Goal: Navigation & Orientation: Go to known website

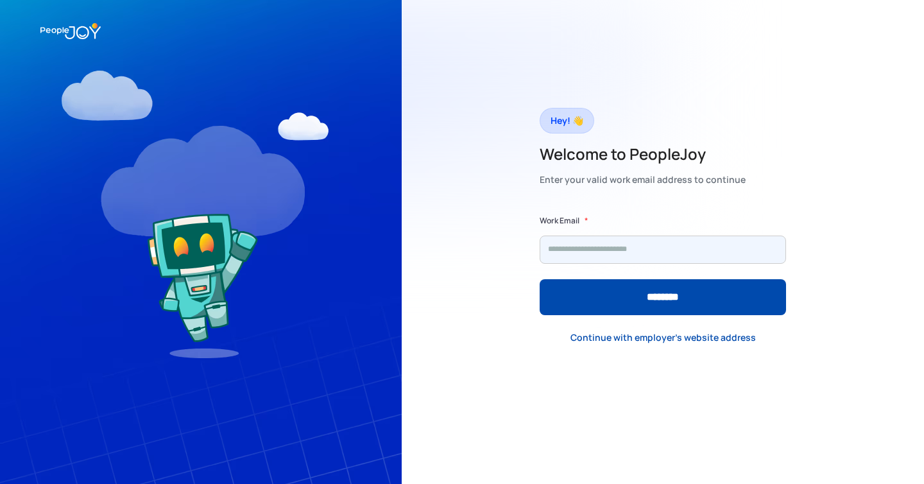
click at [594, 247] on input "Form" at bounding box center [663, 250] width 246 height 28
type input "**********"
click at [540, 279] on input "********" at bounding box center [663, 297] width 246 height 36
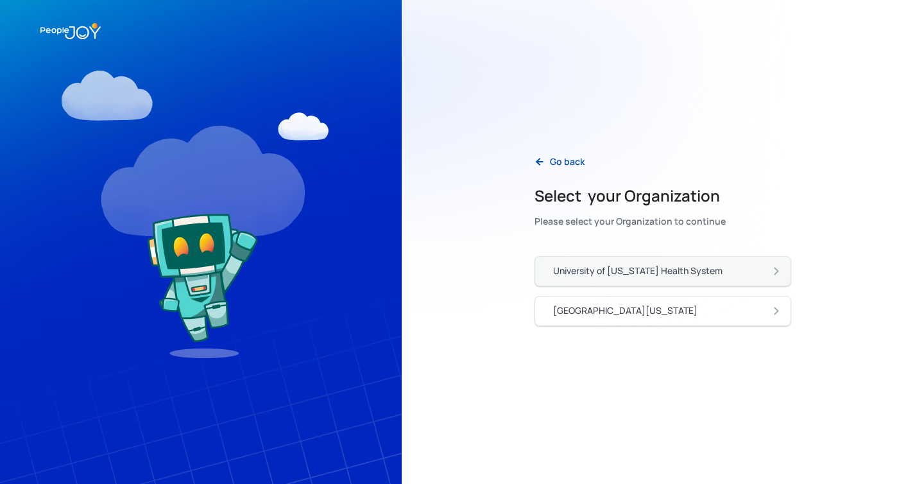
click at [630, 269] on div "University of [US_STATE] Health System" at bounding box center [637, 270] width 169 height 13
